Goal: Manage account settings

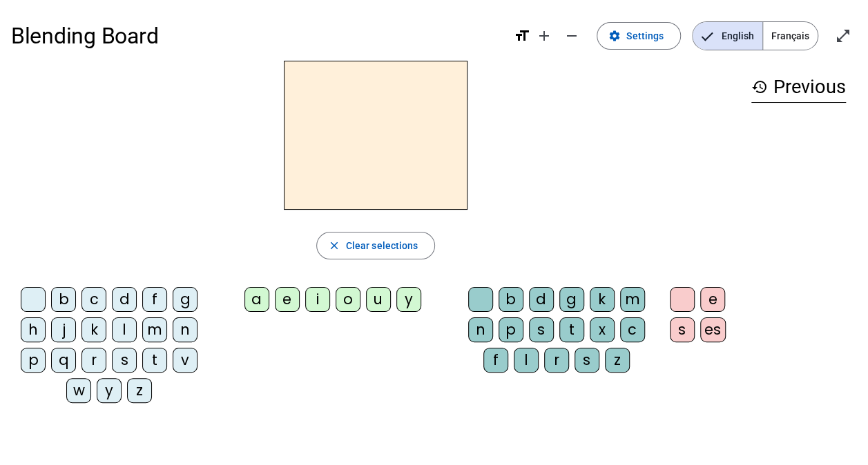
click at [317, 298] on div "i" at bounding box center [317, 299] width 25 height 25
click at [524, 361] on div "l" at bounding box center [526, 360] width 25 height 25
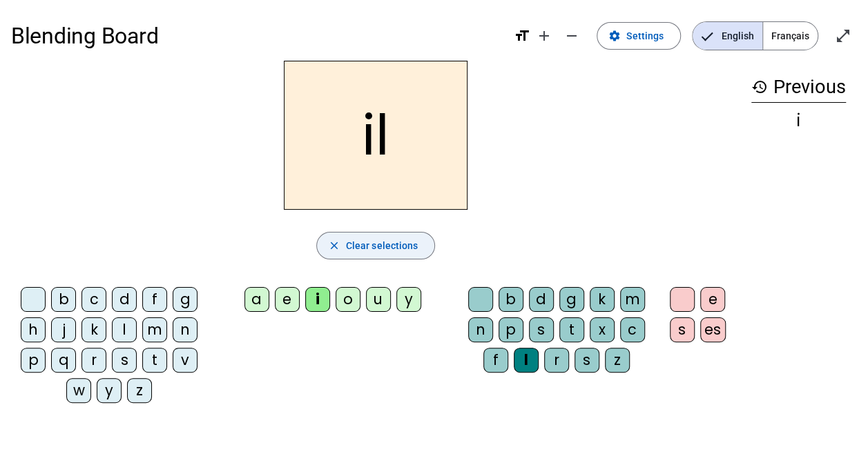
click at [375, 250] on span "Clear selections" at bounding box center [382, 245] width 72 height 17
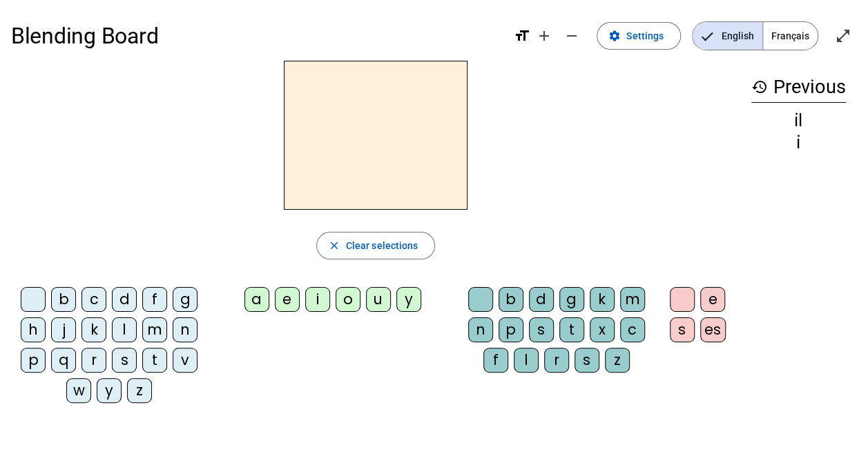
click at [120, 333] on div "l" at bounding box center [124, 329] width 25 height 25
click at [374, 297] on div "u" at bounding box center [378, 299] width 25 height 25
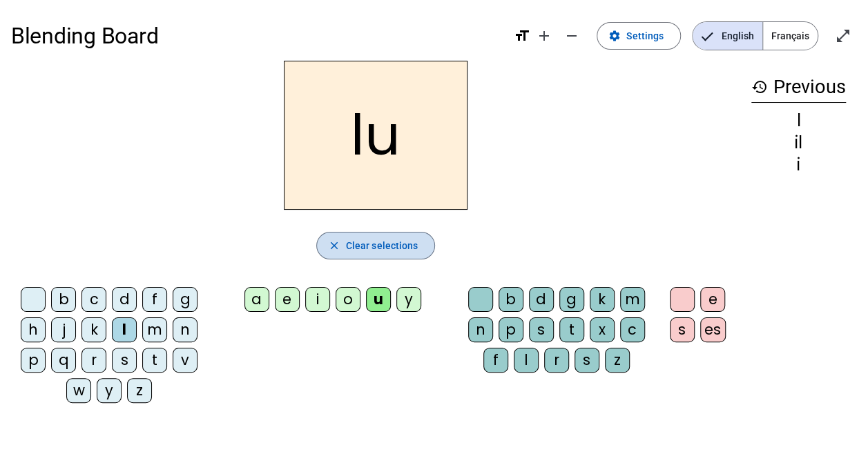
click at [397, 250] on span "Clear selections" at bounding box center [382, 245] width 72 height 17
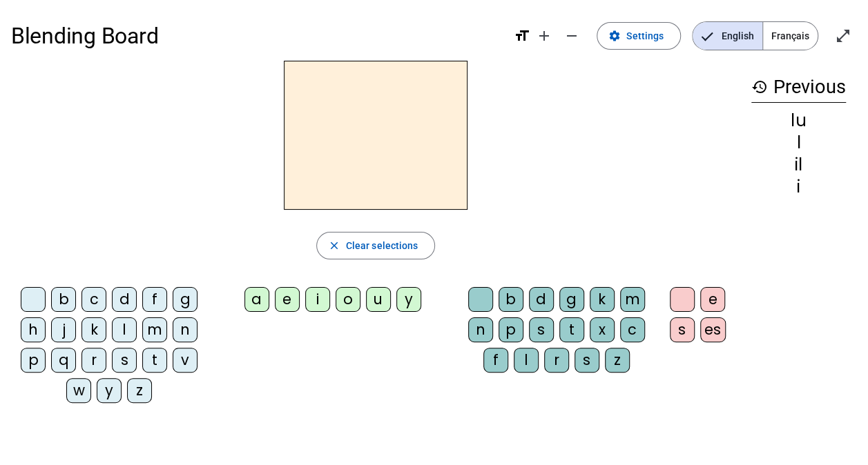
click at [323, 294] on div "i" at bounding box center [317, 299] width 25 height 25
click at [531, 358] on div "l" at bounding box center [526, 360] width 25 height 25
click at [153, 334] on div "m" at bounding box center [154, 329] width 25 height 25
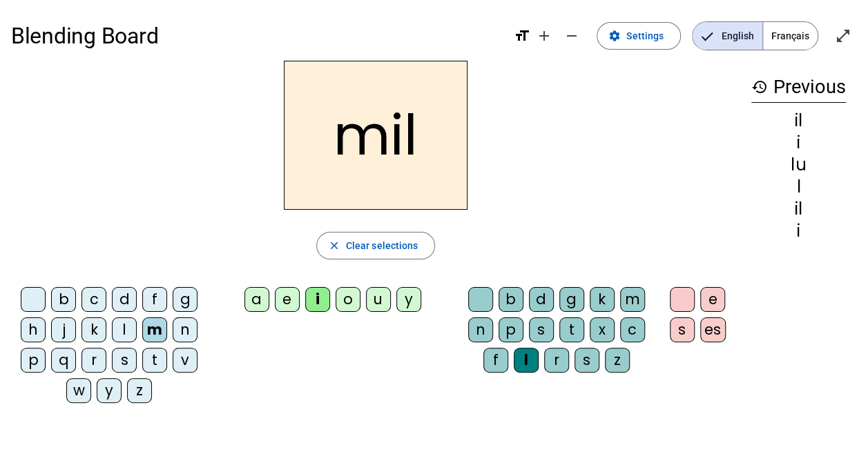
click at [263, 291] on div "a" at bounding box center [256, 299] width 25 height 25
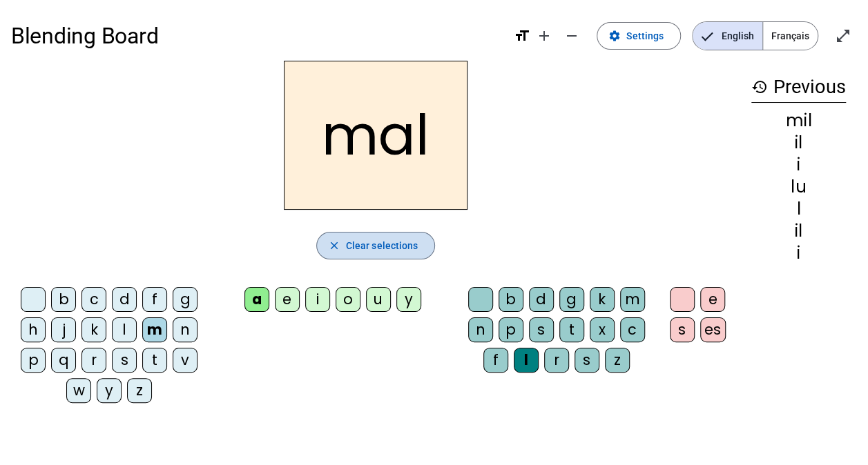
click at [387, 244] on span "Clear selections" at bounding box center [382, 245] width 72 height 17
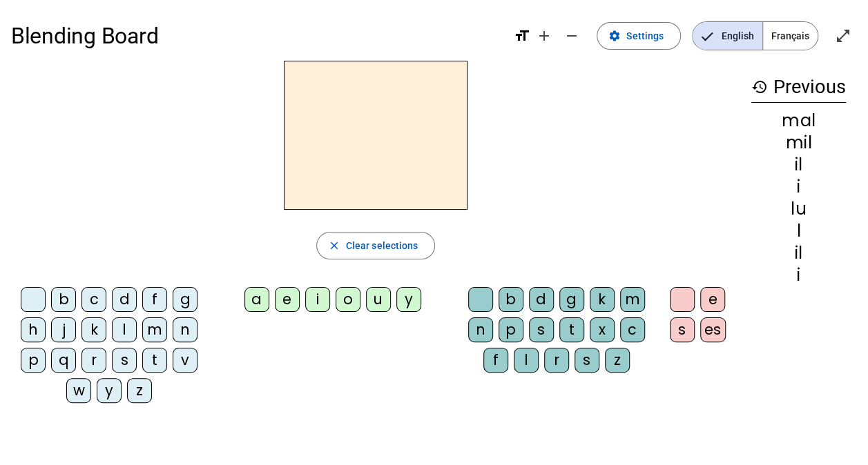
click at [796, 38] on span "Français" at bounding box center [790, 36] width 55 height 28
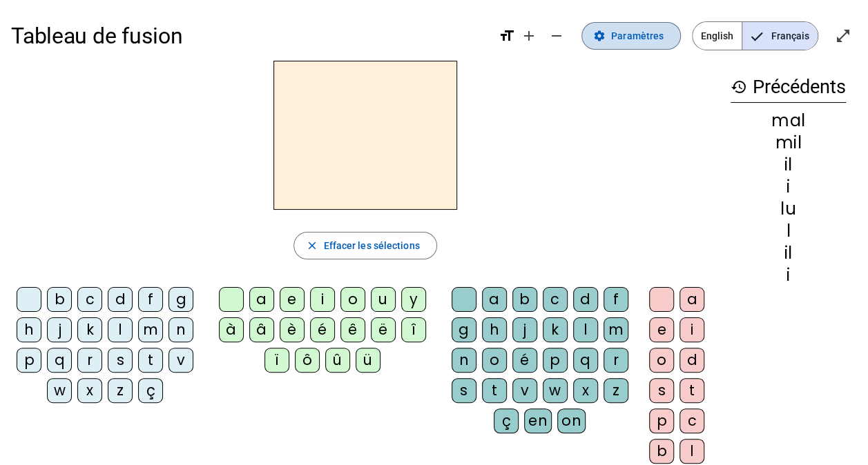
click at [620, 35] on span "Paramètres" at bounding box center [637, 36] width 52 height 17
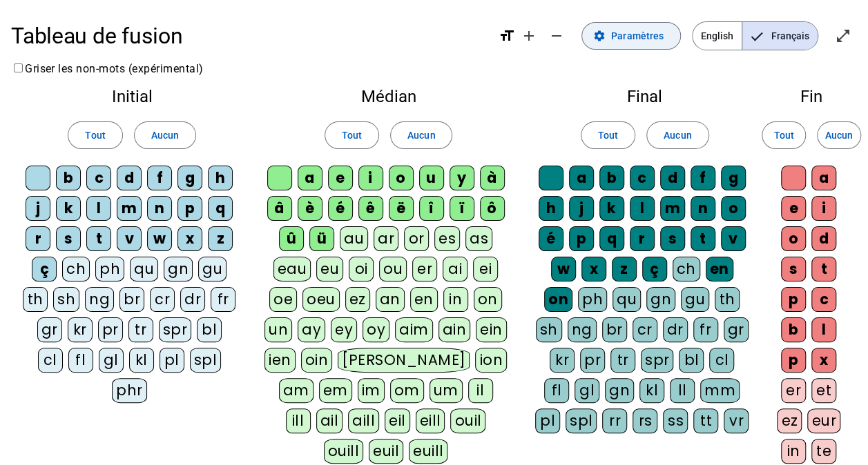
click at [648, 41] on span "Paramètres" at bounding box center [637, 36] width 52 height 17
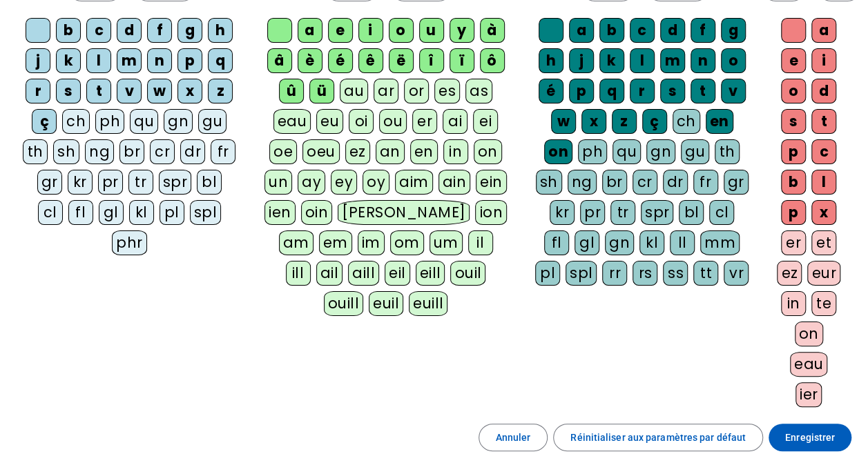
scroll to position [272, 0]
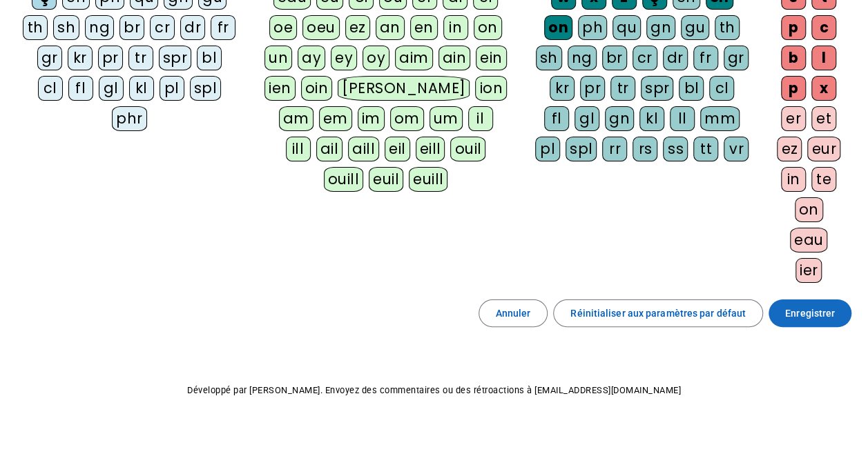
click at [799, 309] on span "Enregistrer" at bounding box center [810, 313] width 50 height 17
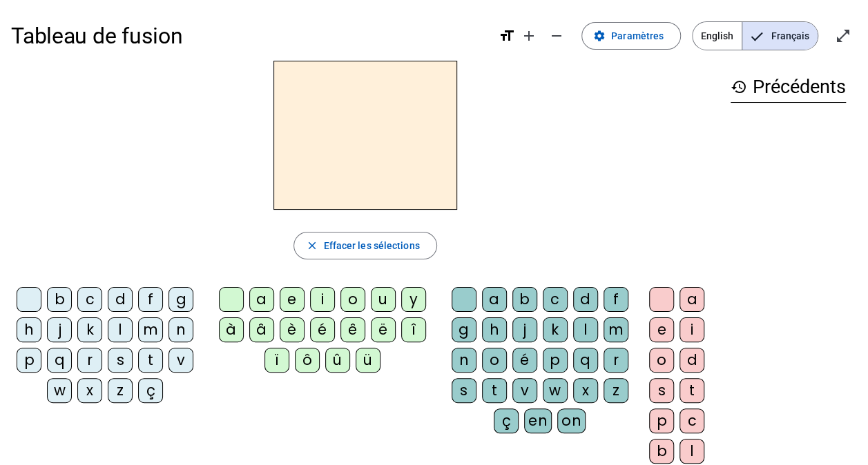
click at [716, 44] on span "English" at bounding box center [716, 36] width 49 height 28
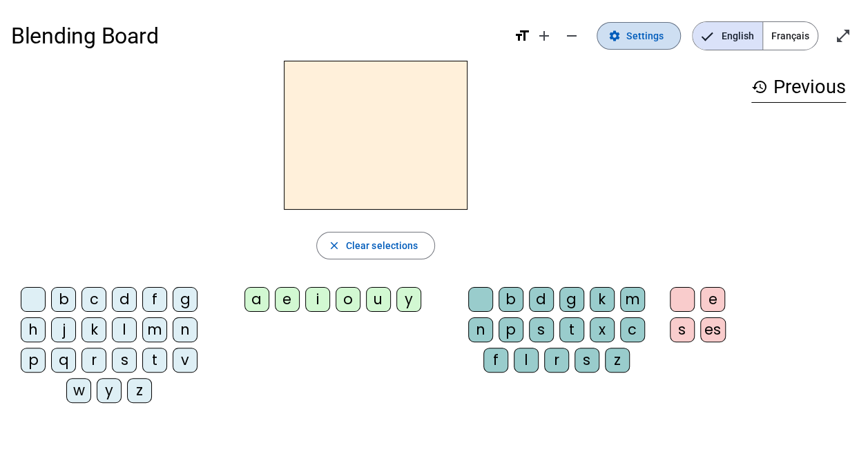
click at [668, 37] on span at bounding box center [638, 35] width 83 height 33
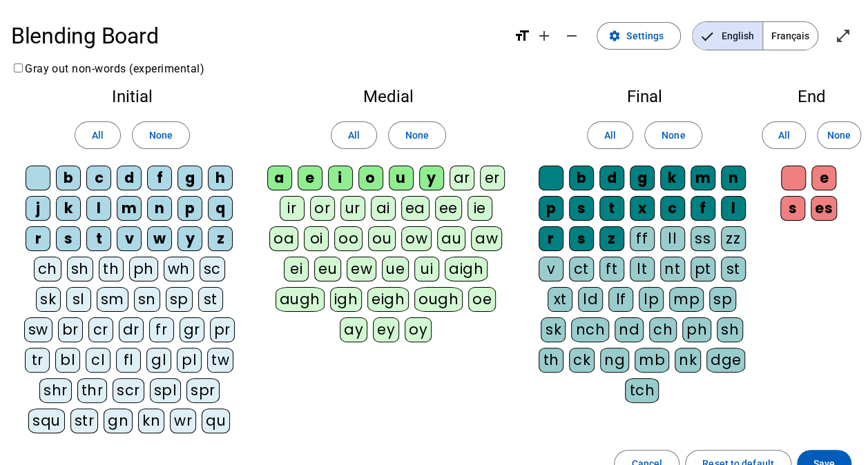
click at [796, 36] on span "Français" at bounding box center [790, 36] width 55 height 28
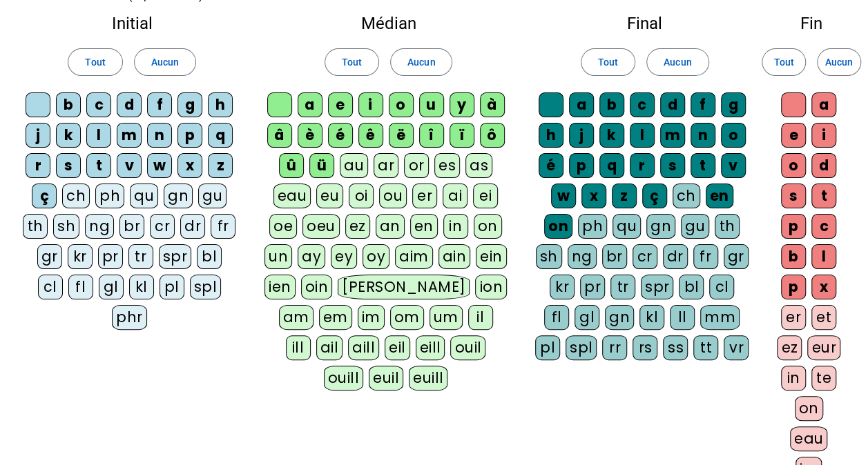
scroll to position [207, 0]
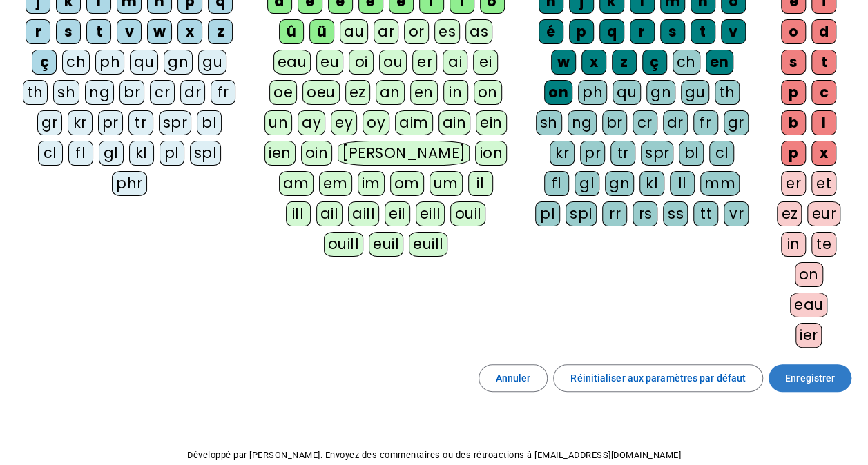
click at [777, 374] on span at bounding box center [809, 378] width 83 height 33
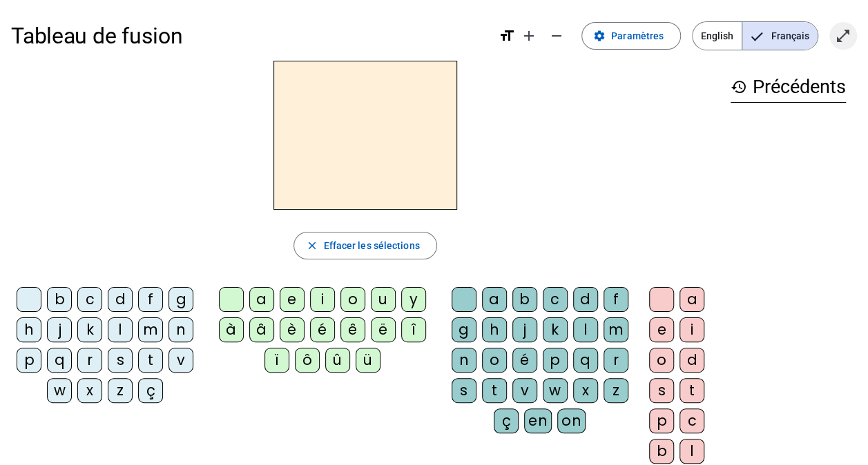
click at [851, 43] on span "Entrer en plein écran" at bounding box center [842, 35] width 33 height 33
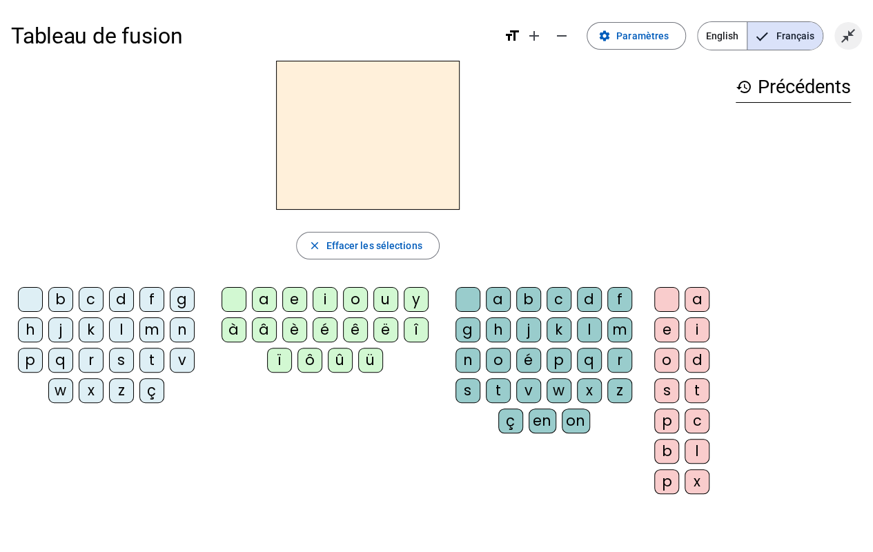
click at [841, 31] on mat-icon "close_fullscreen" at bounding box center [848, 36] width 17 height 17
